Goal: Find specific page/section: Find specific page/section

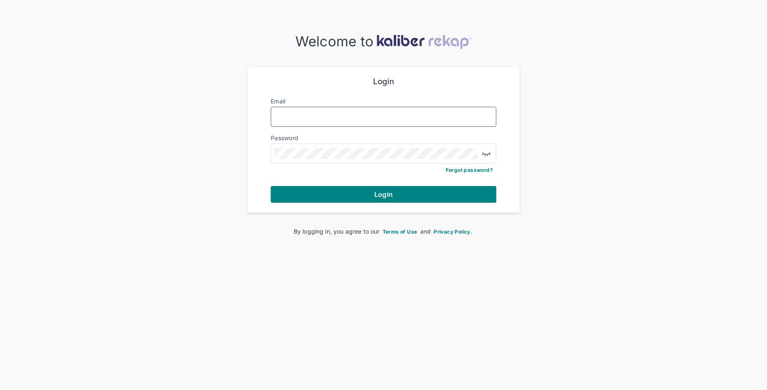
click at [399, 113] on input "Email" at bounding box center [383, 117] width 218 height 11
type input "**********"
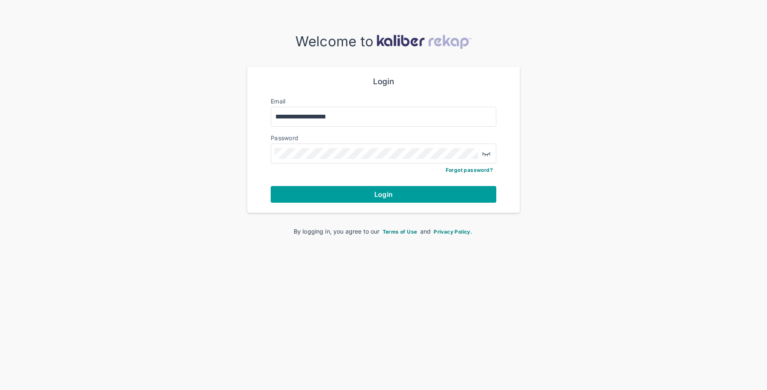
click at [327, 192] on button "Login" at bounding box center [384, 194] width 226 height 17
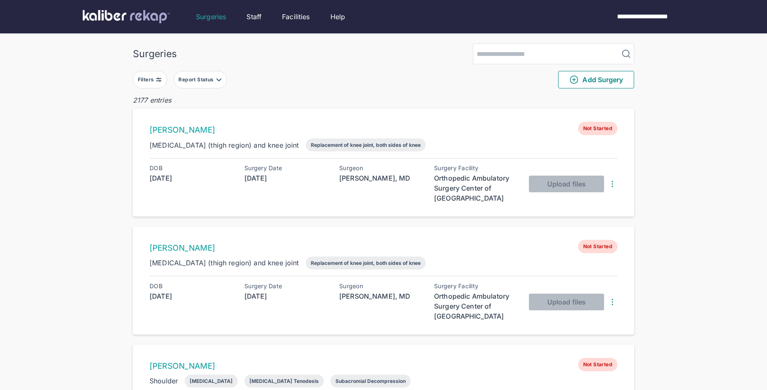
click at [155, 84] on button "Filters" at bounding box center [150, 80] width 34 height 18
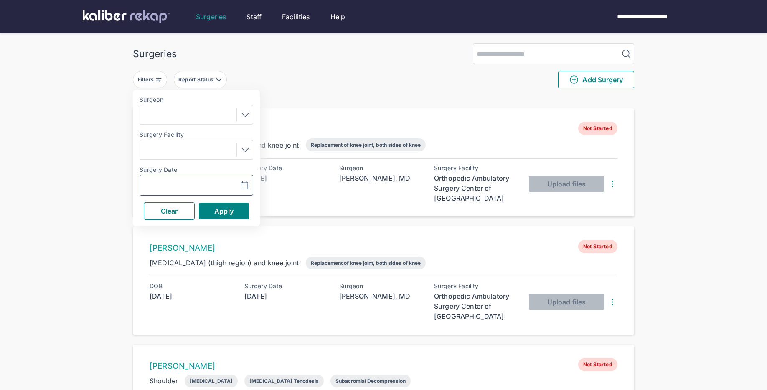
click at [244, 180] on button "button" at bounding box center [224, 185] width 58 height 19
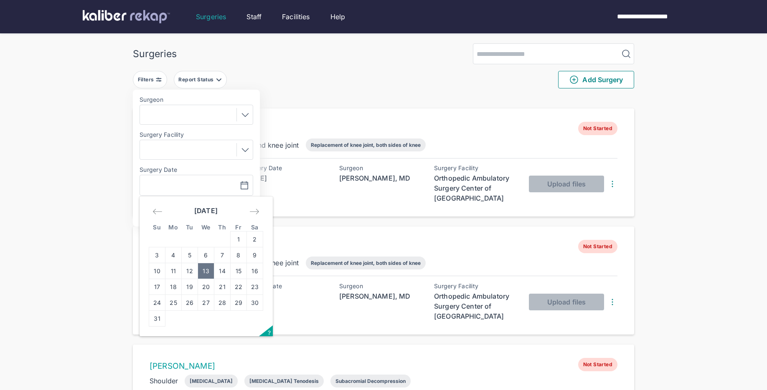
click at [207, 268] on td "13" at bounding box center [206, 272] width 16 height 16
type input "**********"
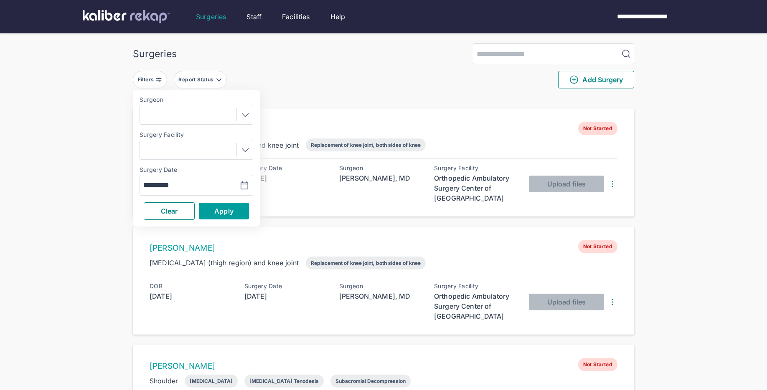
click at [229, 210] on span "Apply" at bounding box center [223, 211] width 19 height 8
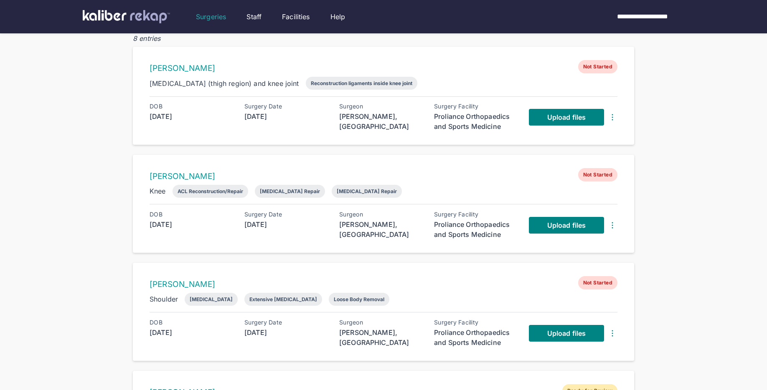
scroll to position [63, 0]
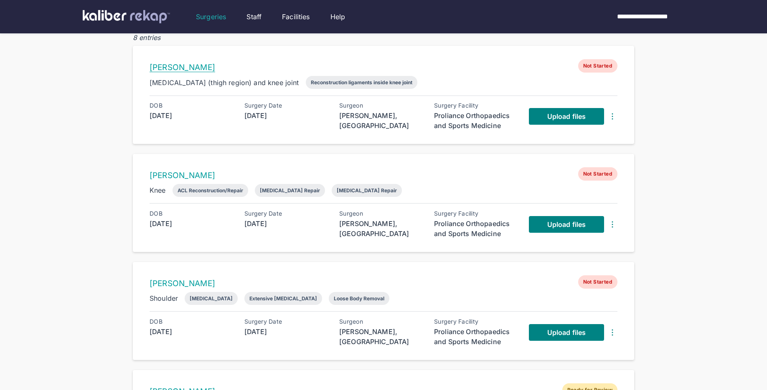
click at [172, 64] on link "[PERSON_NAME]" at bounding box center [183, 68] width 66 height 10
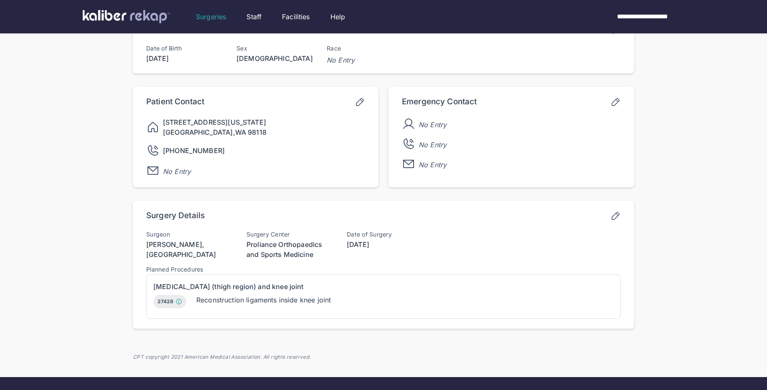
scroll to position [91, 0]
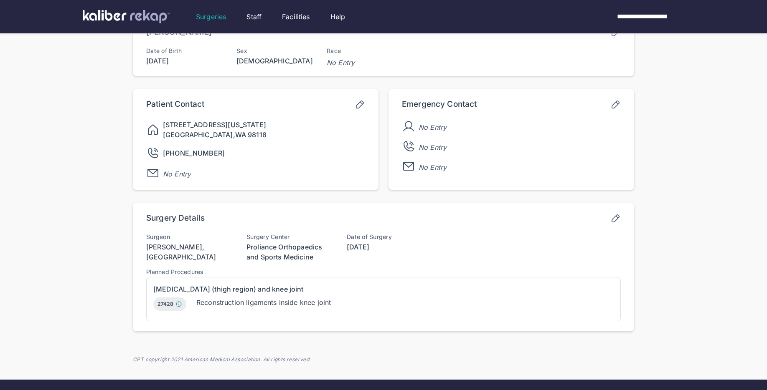
click at [615, 220] on icon at bounding box center [615, 218] width 10 height 10
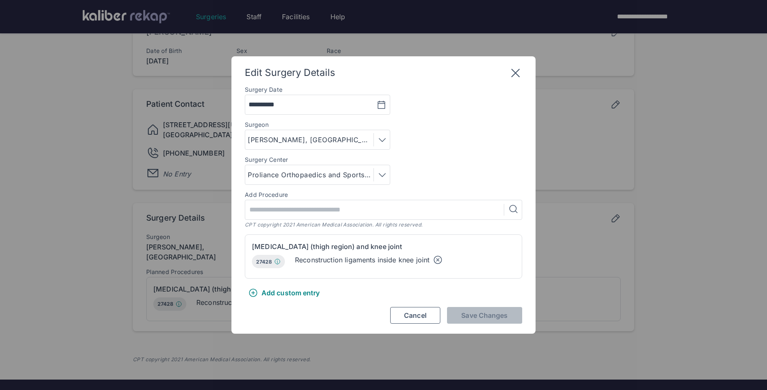
click at [517, 71] on icon at bounding box center [515, 72] width 13 height 13
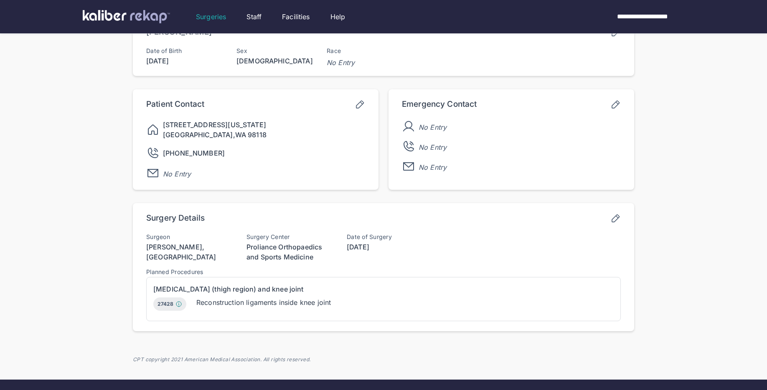
scroll to position [0, 0]
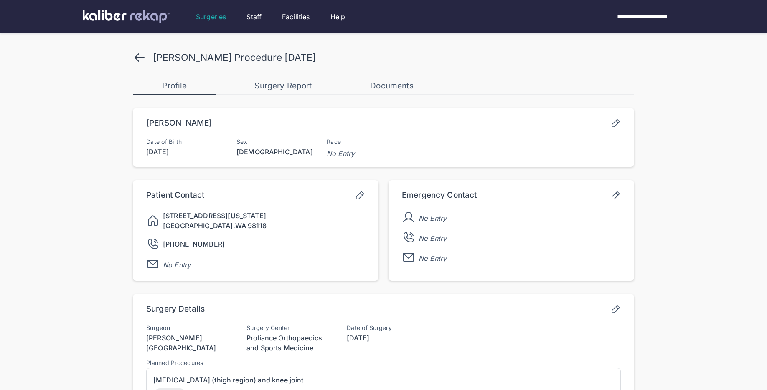
click at [134, 54] on icon at bounding box center [139, 57] width 13 height 13
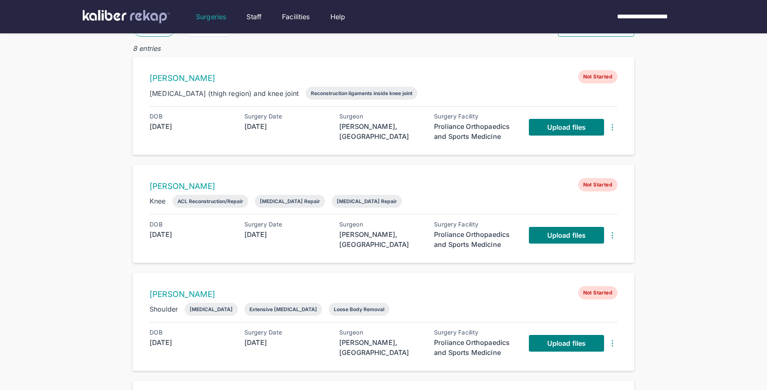
scroll to position [51, 0]
